Goal: Task Accomplishment & Management: Complete application form

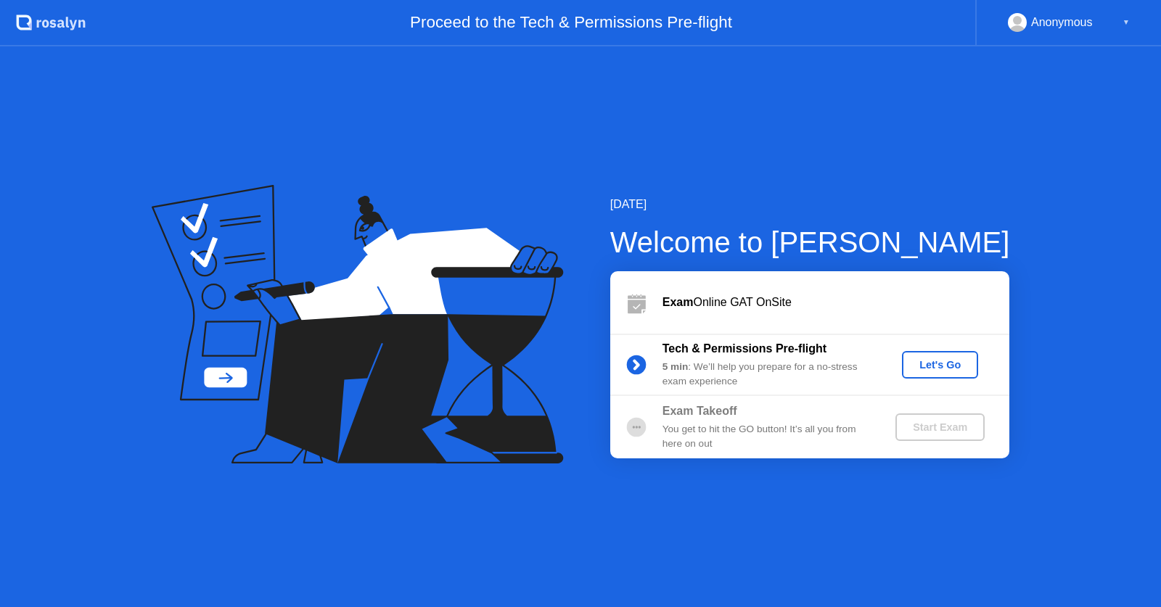
click at [926, 362] on div "Let's Go" at bounding box center [940, 365] width 65 height 12
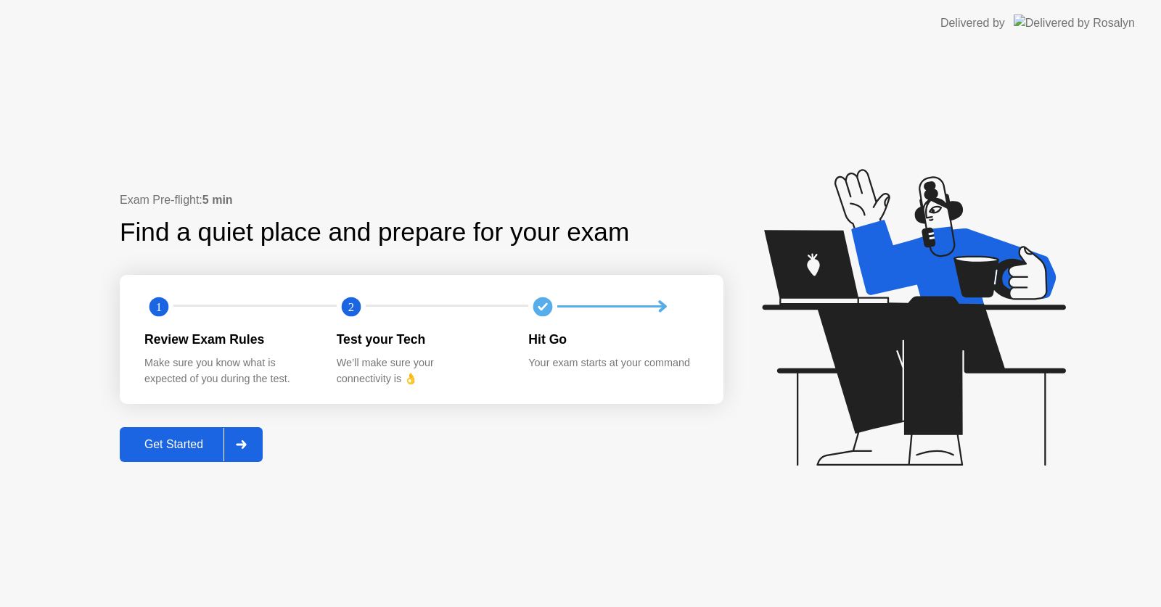
click at [184, 432] on button "Get Started" at bounding box center [191, 444] width 143 height 35
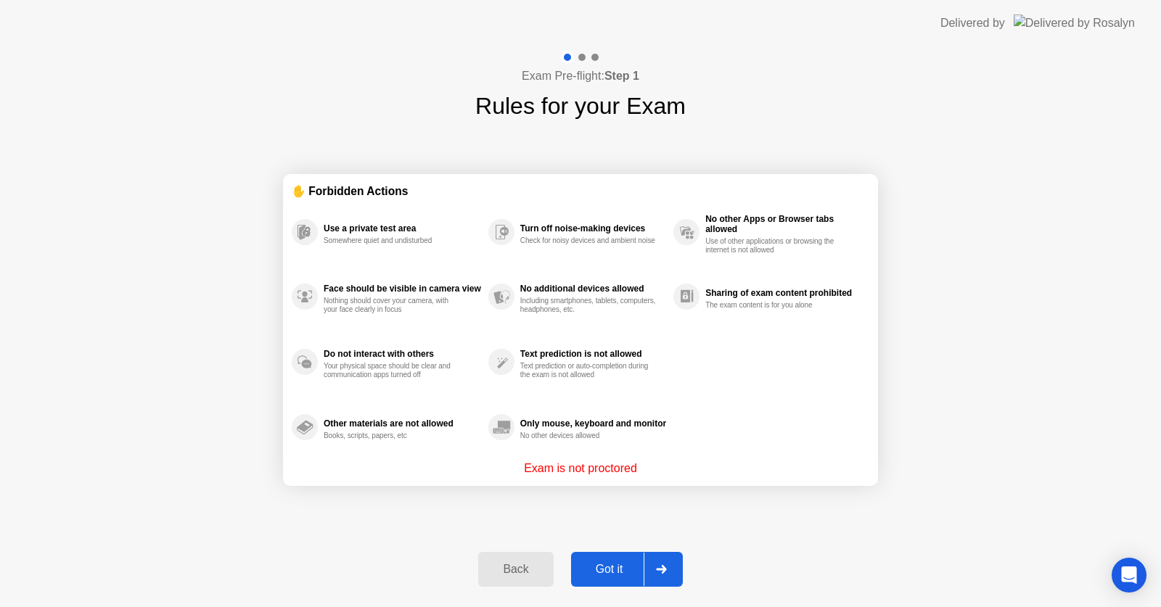
click at [619, 576] on div "Got it" at bounding box center [609, 569] width 68 height 13
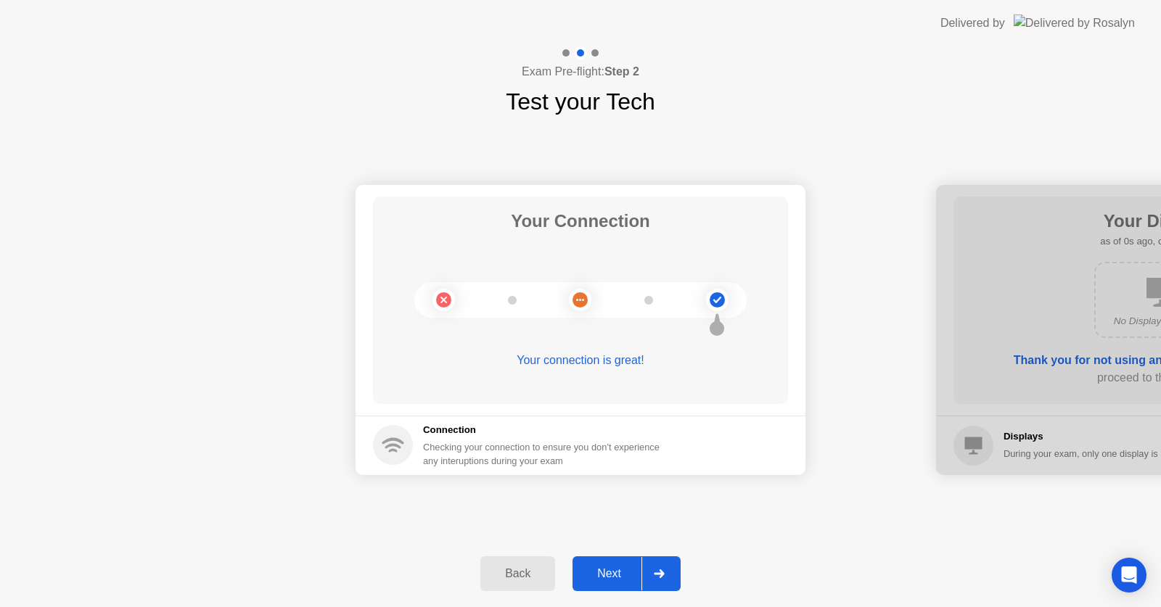
click at [619, 576] on div "Next" at bounding box center [609, 573] width 65 height 13
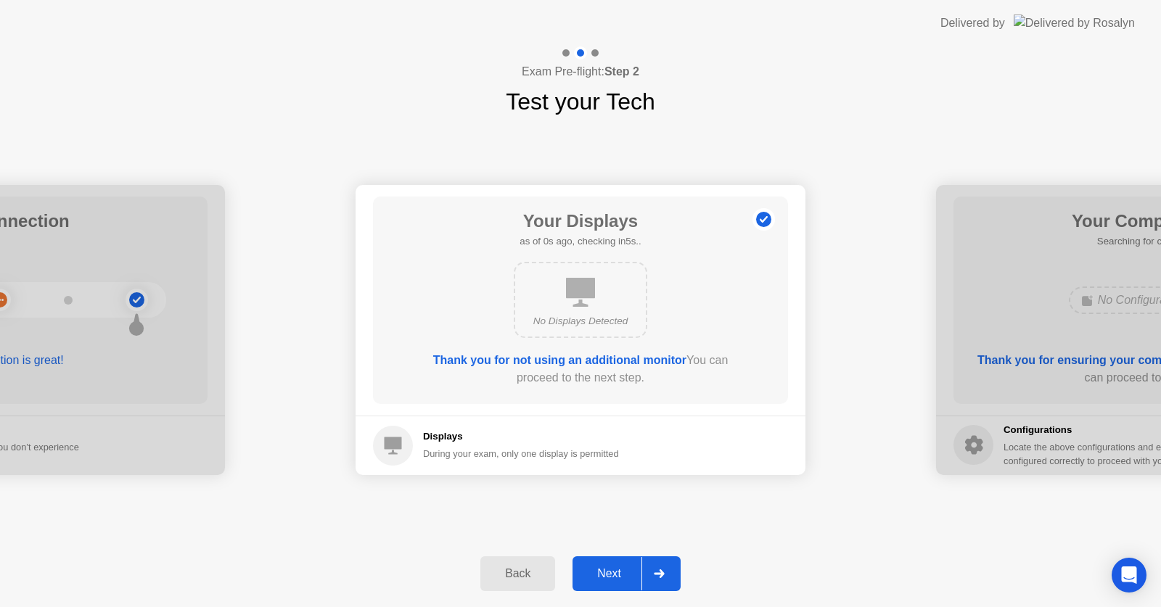
click at [619, 576] on div "Next" at bounding box center [609, 573] width 65 height 13
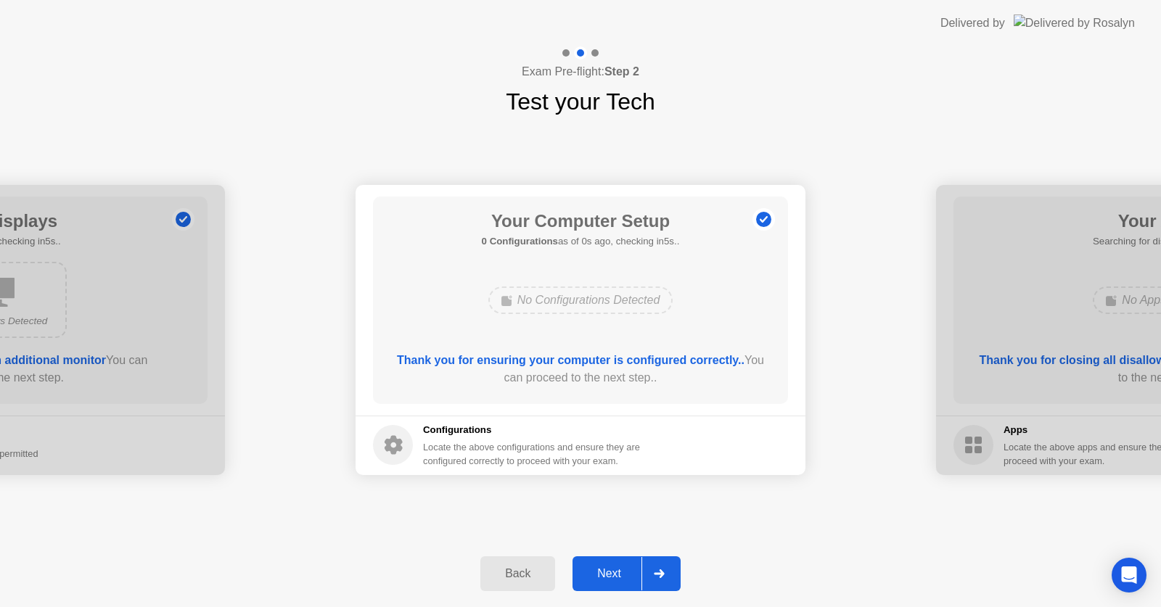
click at [619, 576] on div "Next" at bounding box center [609, 573] width 65 height 13
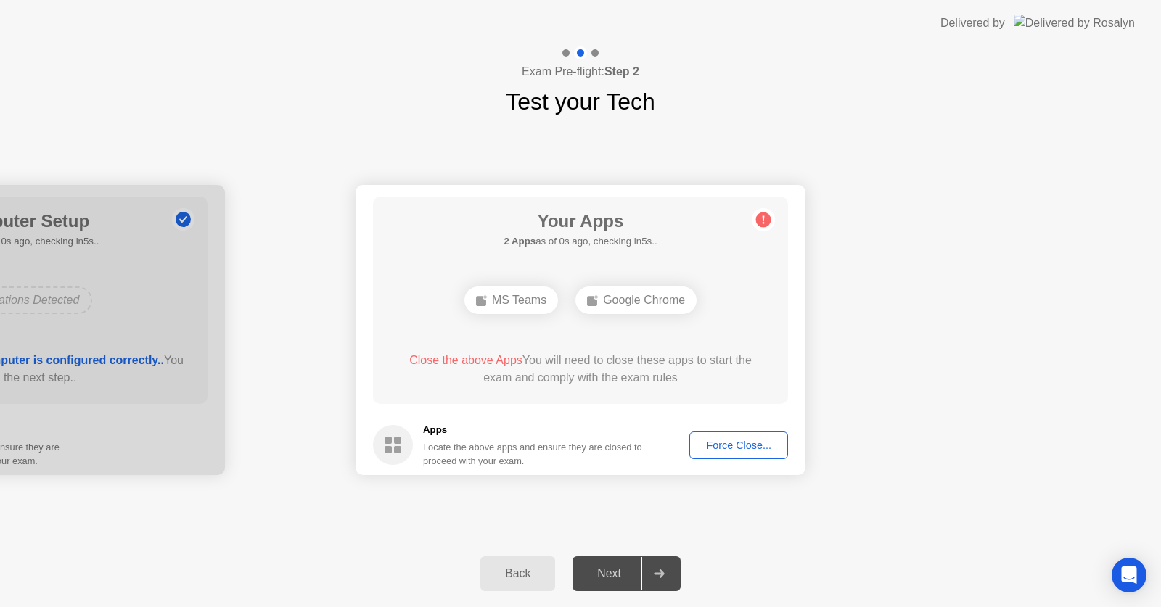
click at [619, 576] on div "Next" at bounding box center [609, 573] width 65 height 13
click at [718, 441] on div "Force Close..." at bounding box center [738, 446] width 89 height 12
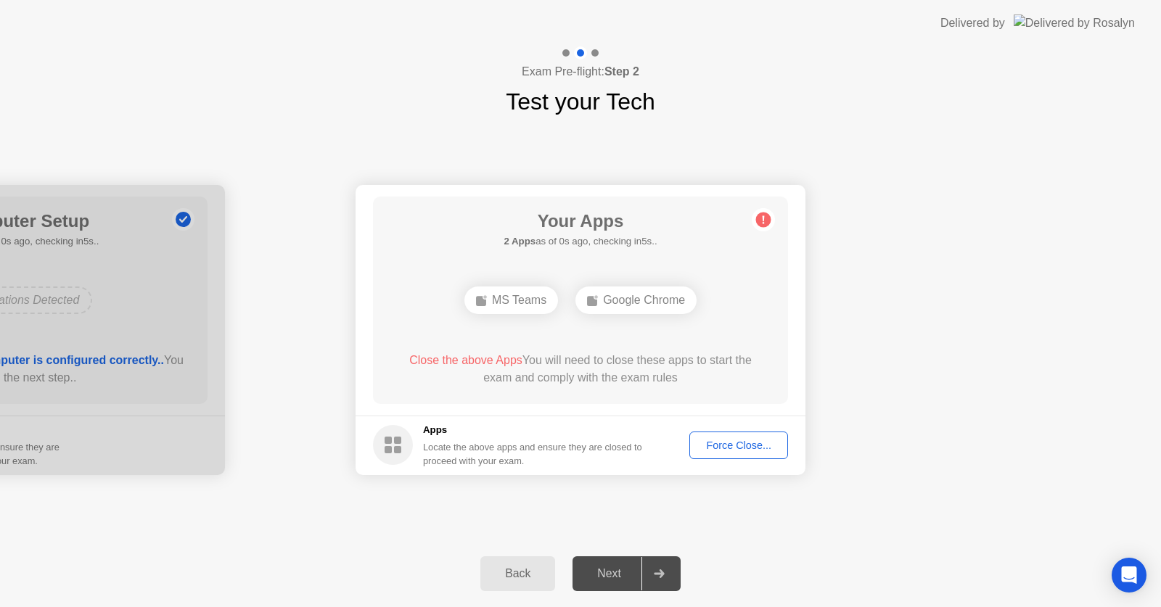
click at [708, 446] on div "Force Close..." at bounding box center [738, 446] width 89 height 12
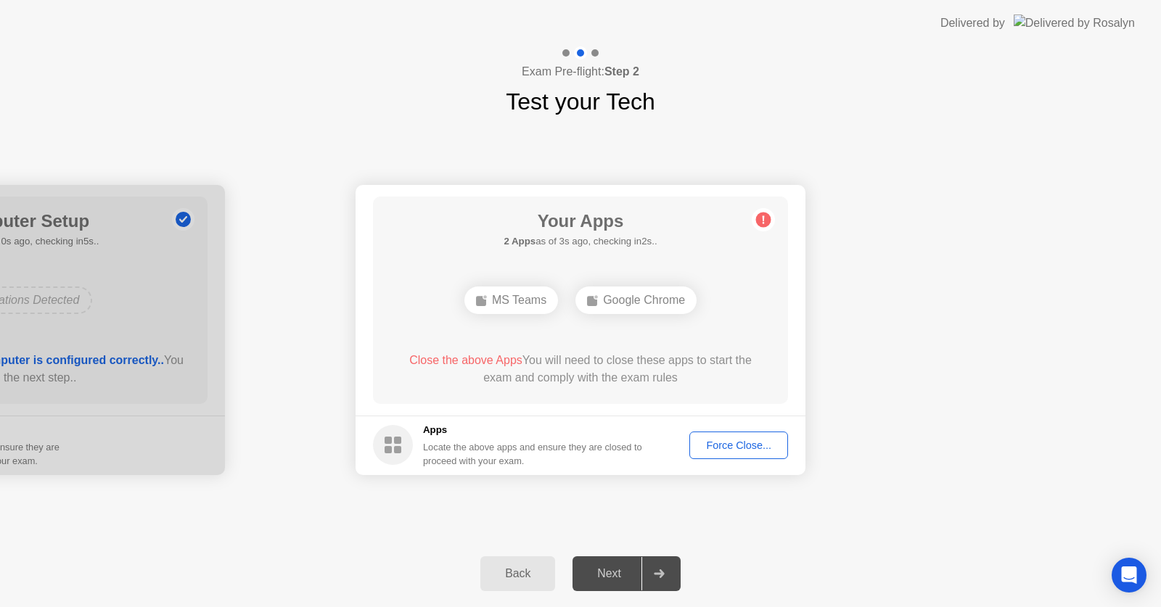
click at [602, 567] on div "Next" at bounding box center [609, 573] width 65 height 13
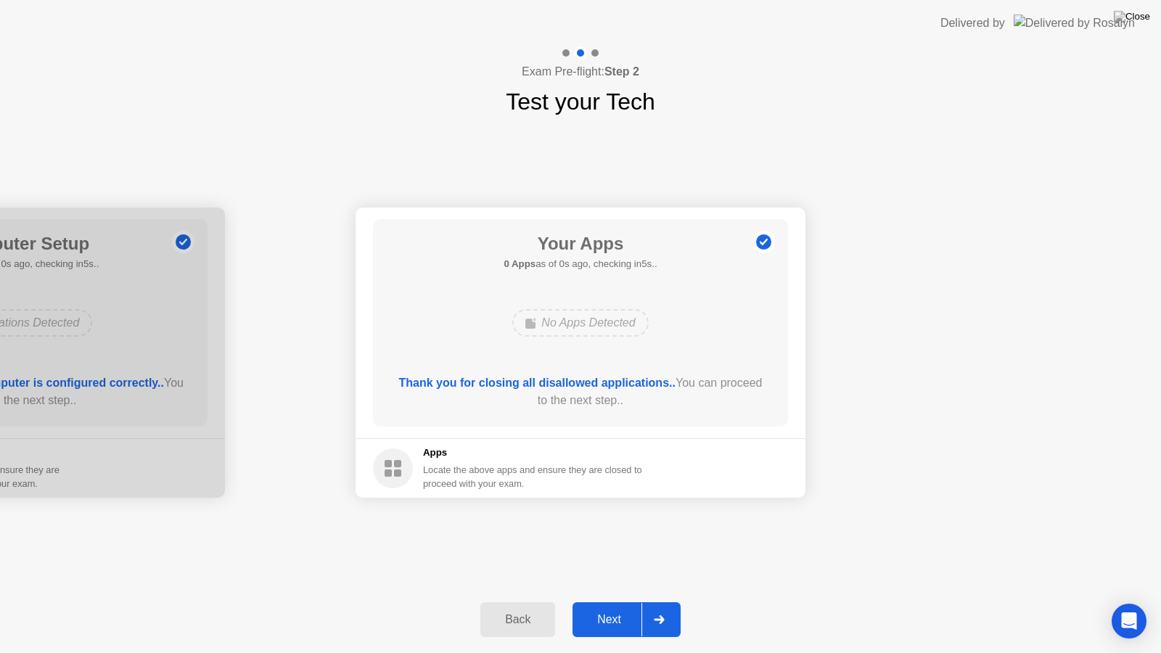
drag, startPoint x: 602, startPoint y: 566, endPoint x: 602, endPoint y: 583, distance: 16.7
click at [602, 583] on div "Exam Pre-flight: Step 2 Test your Tech Your Connection Your connection is great…" at bounding box center [580, 349] width 1161 height 607
click at [612, 607] on div "Next" at bounding box center [609, 619] width 65 height 13
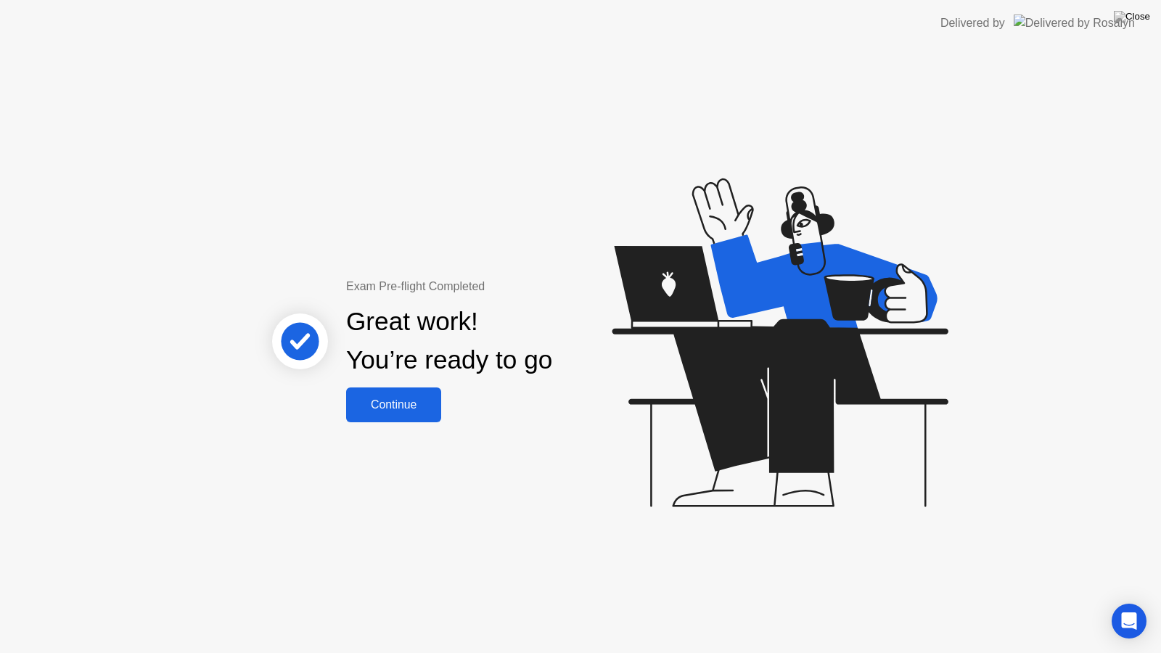
click at [419, 410] on div "Continue" at bounding box center [393, 404] width 86 height 13
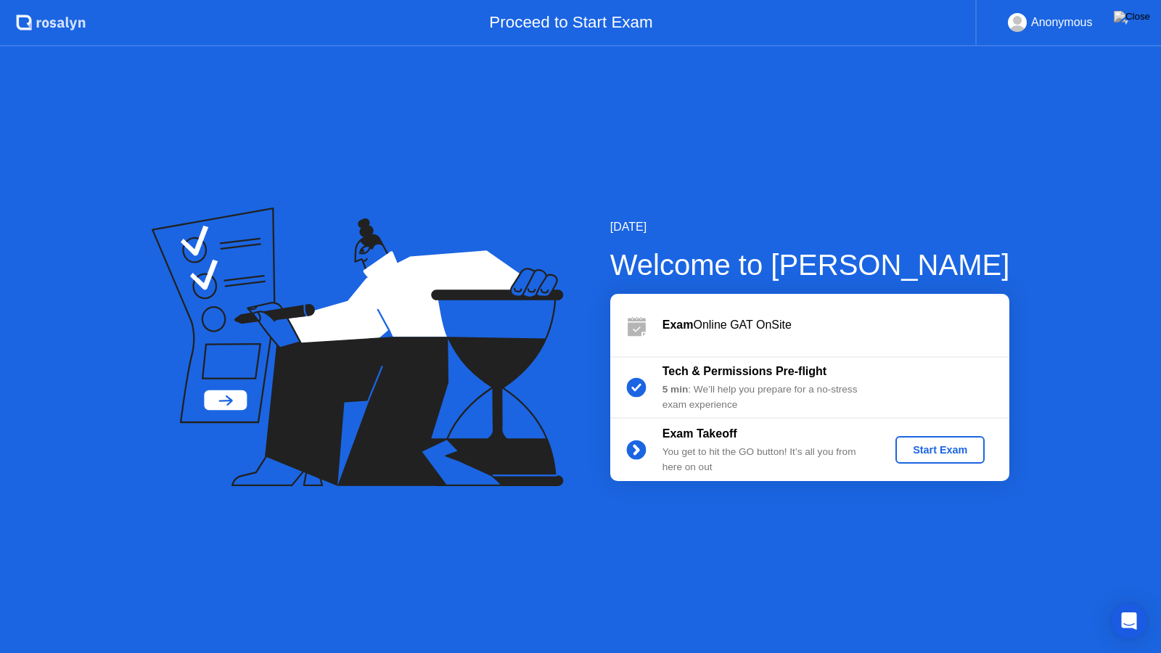
click at [943, 454] on div "Start Exam" at bounding box center [940, 450] width 78 height 12
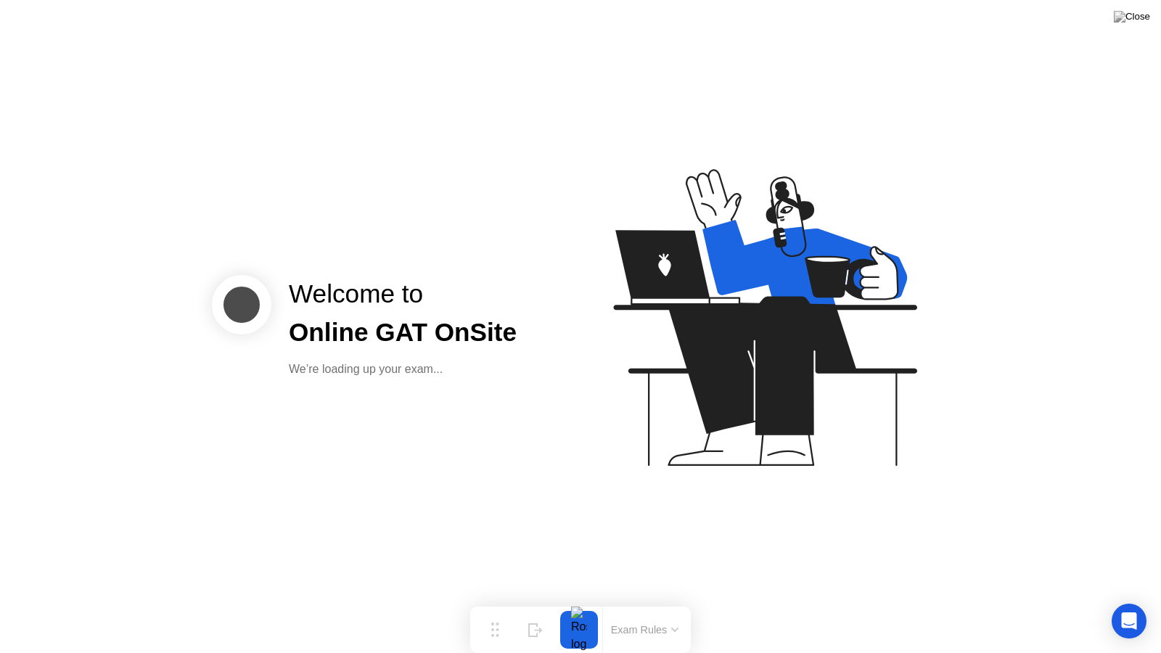
drag, startPoint x: 943, startPoint y: 454, endPoint x: 830, endPoint y: 426, distance: 115.8
click at [830, 426] on icon at bounding box center [762, 325] width 374 height 372
